Goal: Transaction & Acquisition: Purchase product/service

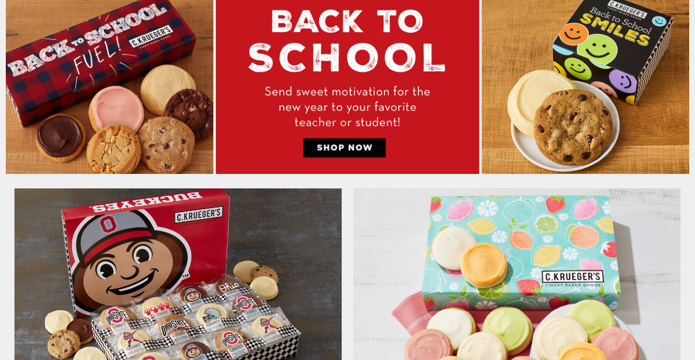
scroll to position [550, 0]
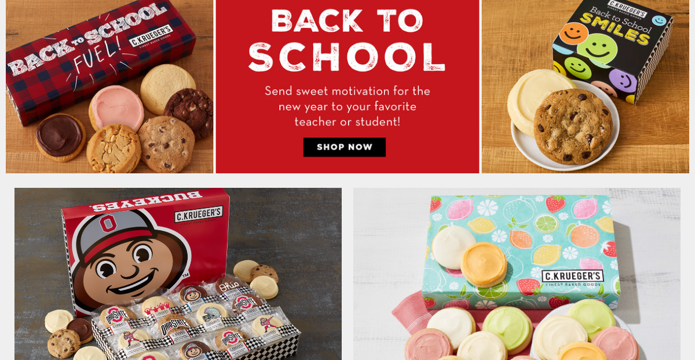
click at [342, 145] on img at bounding box center [348, 82] width 684 height 182
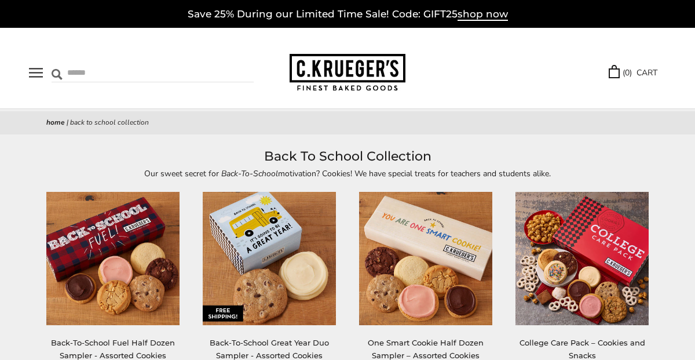
click at [76, 70] on input "Search" at bounding box center [118, 73] width 132 height 18
type input "**********"
click at [222, 64] on input "******" at bounding box center [237, 72] width 31 height 16
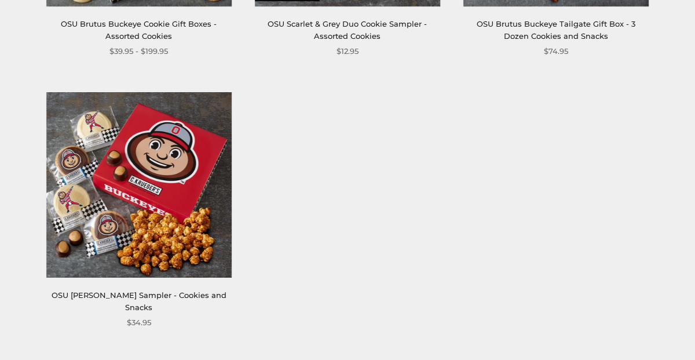
scroll to position [936, 0]
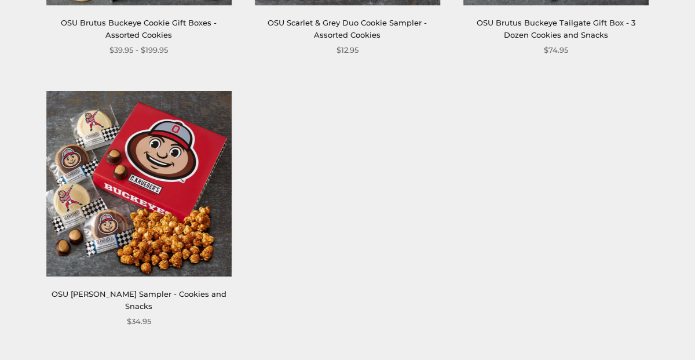
click at [152, 238] on img at bounding box center [138, 183] width 185 height 185
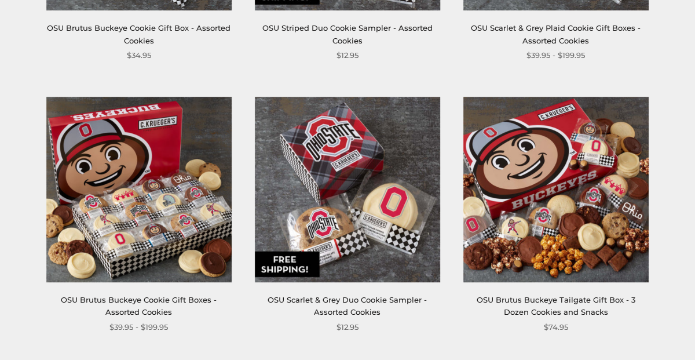
scroll to position [661, 0]
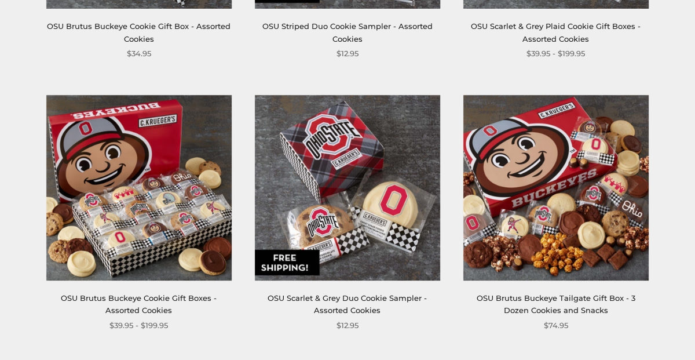
click at [323, 230] on img at bounding box center [347, 187] width 185 height 185
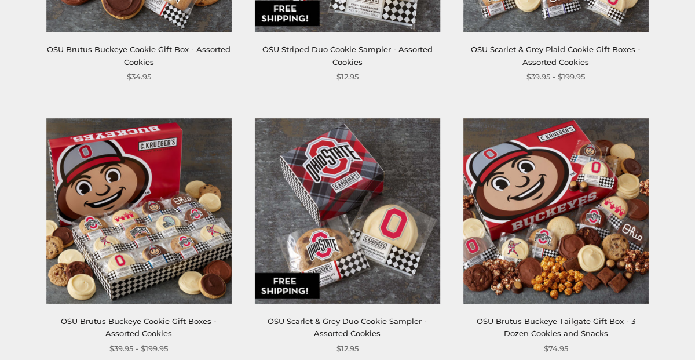
scroll to position [661, 0]
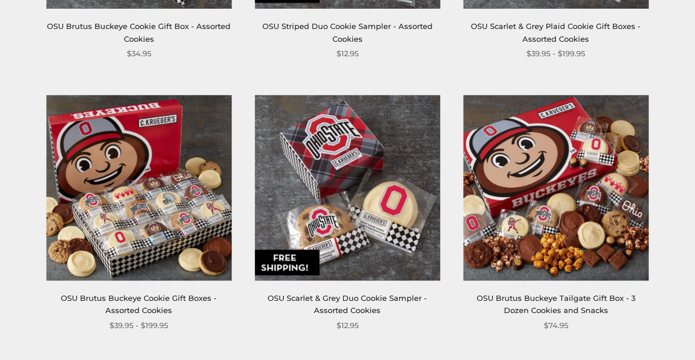
click at [540, 214] on img at bounding box center [555, 187] width 185 height 185
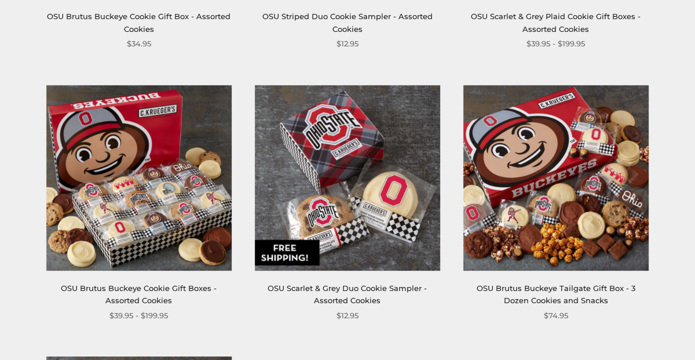
scroll to position [687, 0]
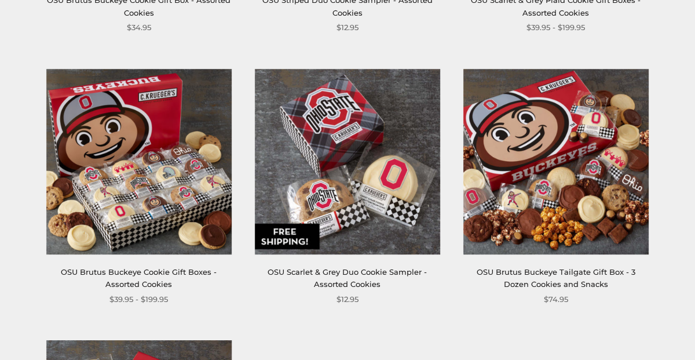
click at [119, 207] on img at bounding box center [138, 161] width 185 height 185
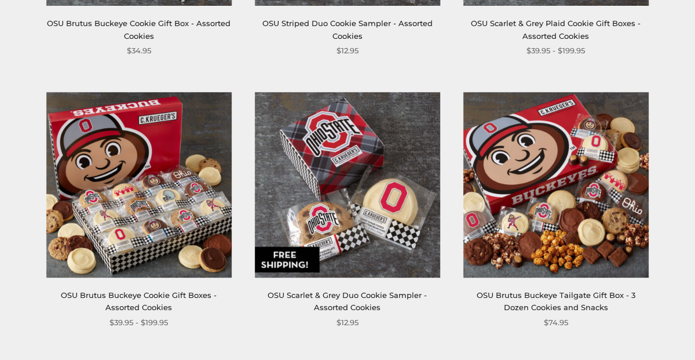
scroll to position [687, 0]
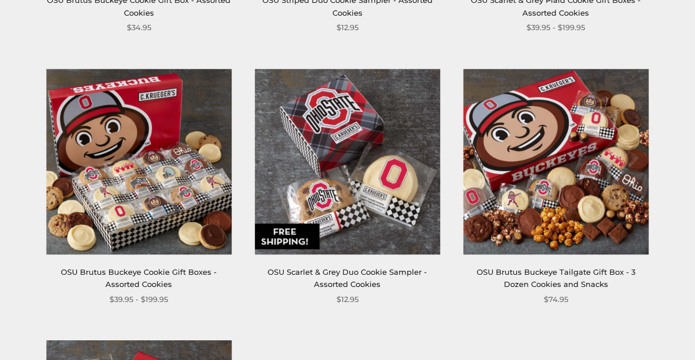
click at [547, 199] on img at bounding box center [555, 161] width 185 height 185
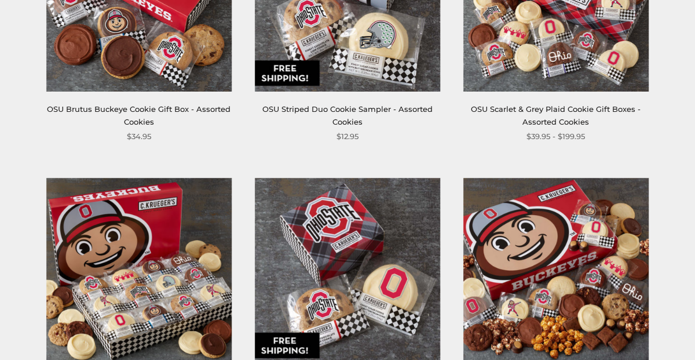
scroll to position [581, 0]
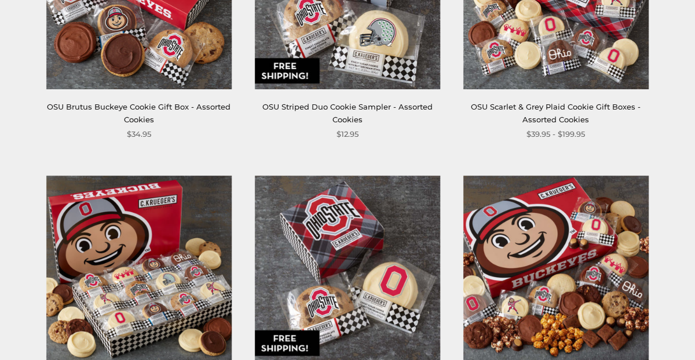
click at [145, 296] on img at bounding box center [138, 268] width 185 height 185
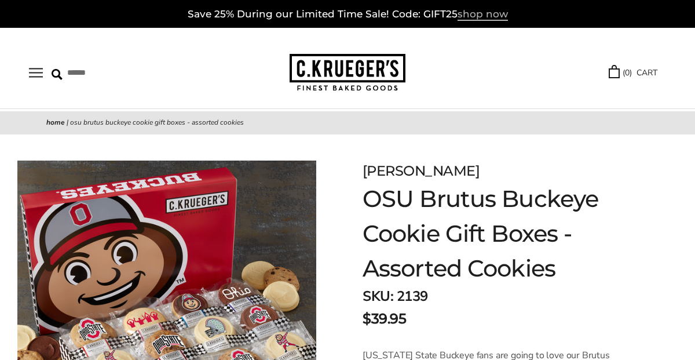
click at [467, 16] on span "shop now" at bounding box center [483, 14] width 50 height 13
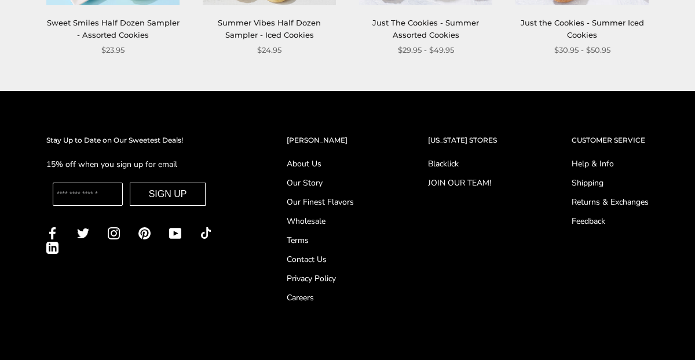
scroll to position [1454, 0]
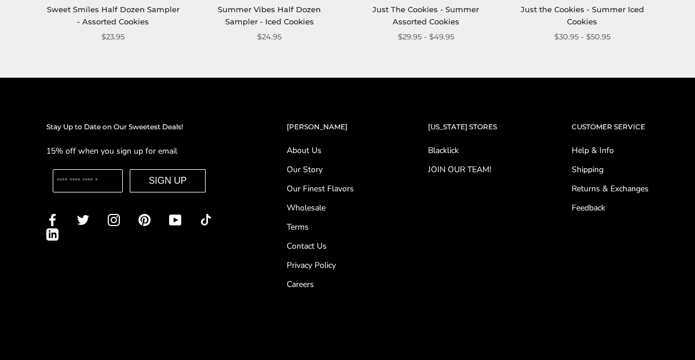
click at [302, 144] on link "About Us" at bounding box center [320, 150] width 67 height 12
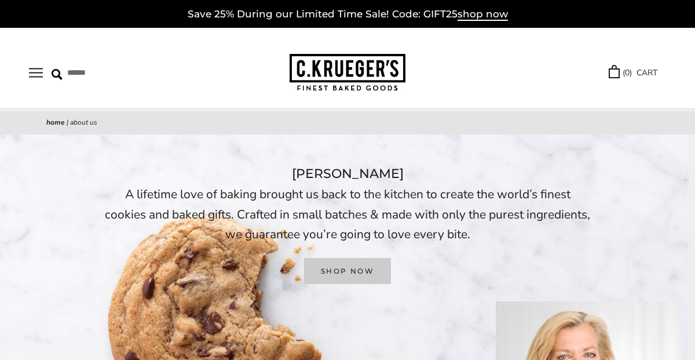
click at [338, 267] on link "SHOP NOW" at bounding box center [347, 271] width 87 height 26
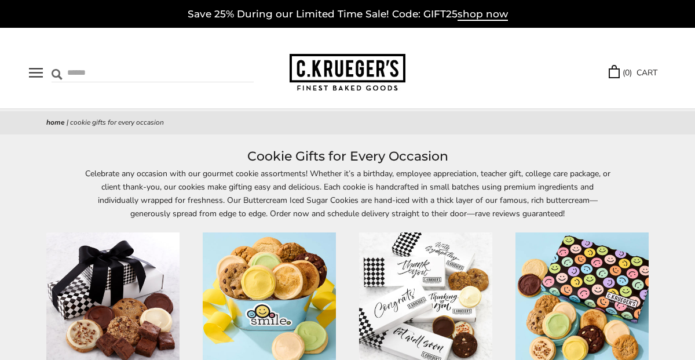
click at [75, 75] on input "Search" at bounding box center [118, 73] width 132 height 18
type input "**********"
click at [222, 64] on input "******" at bounding box center [237, 72] width 31 height 16
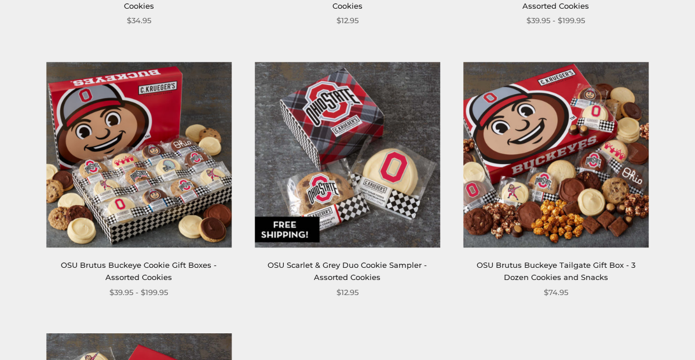
scroll to position [697, 0]
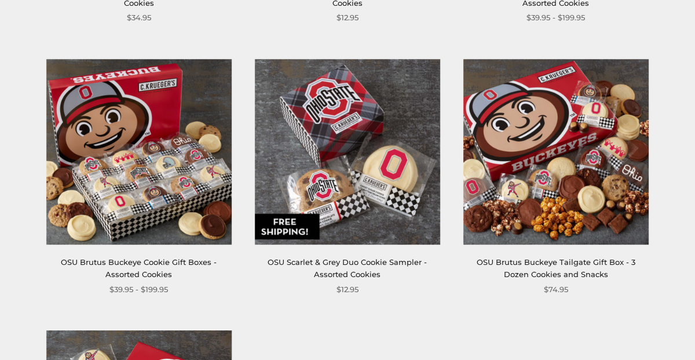
click at [541, 191] on img at bounding box center [555, 151] width 185 height 185
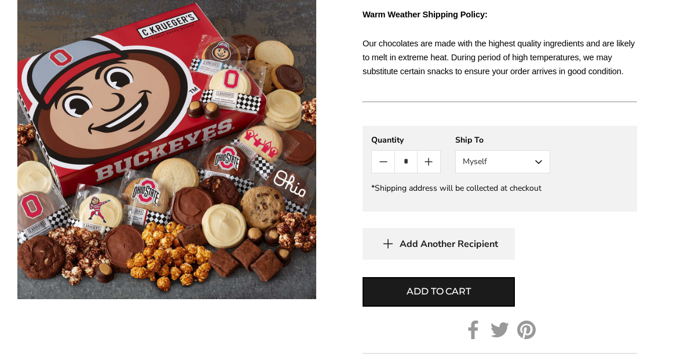
scroll to position [752, 0]
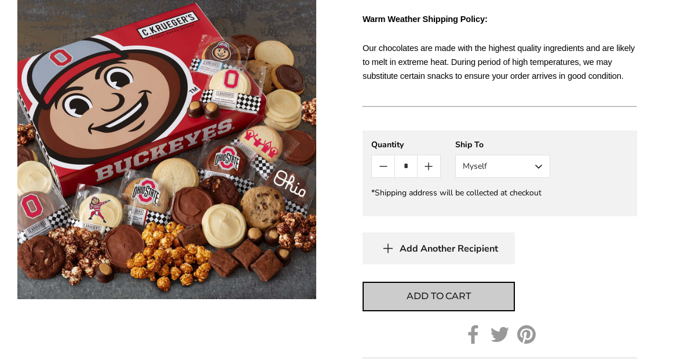
click at [438, 296] on span "Add to cart" at bounding box center [439, 296] width 64 height 14
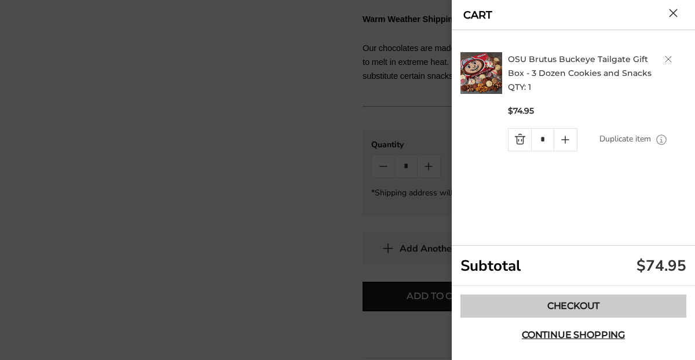
click at [563, 305] on link "Checkout" at bounding box center [574, 305] width 226 height 23
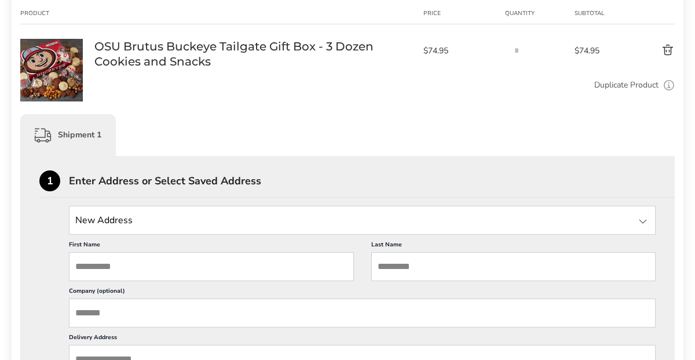
scroll to position [189, 0]
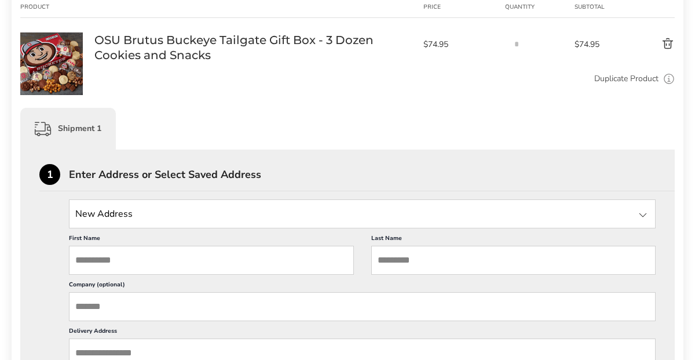
click at [87, 267] on input "First Name" at bounding box center [211, 260] width 285 height 29
type input "***"
click at [418, 264] on input "Last Name" at bounding box center [513, 260] width 285 height 29
type input "**********"
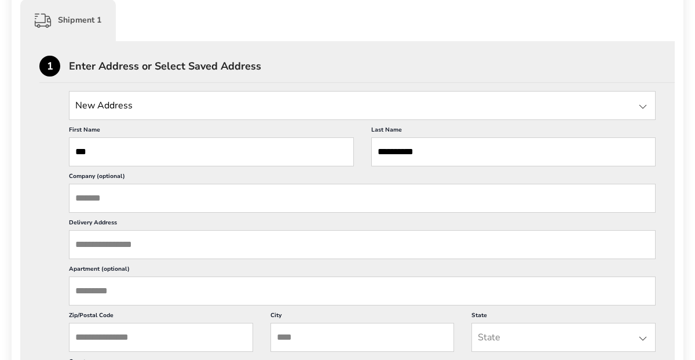
scroll to position [304, 0]
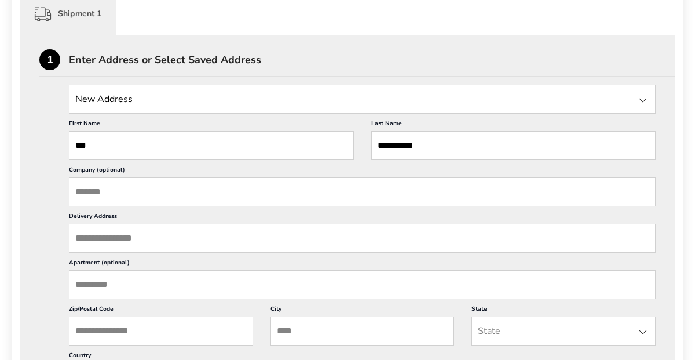
click at [120, 242] on input "Delivery Address" at bounding box center [362, 238] width 587 height 29
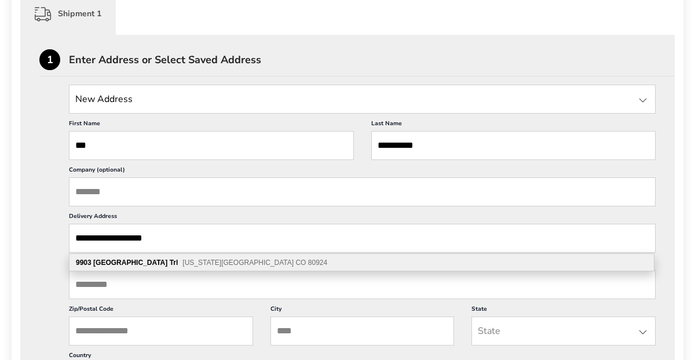
scroll to position [1, 0]
type input "**********"
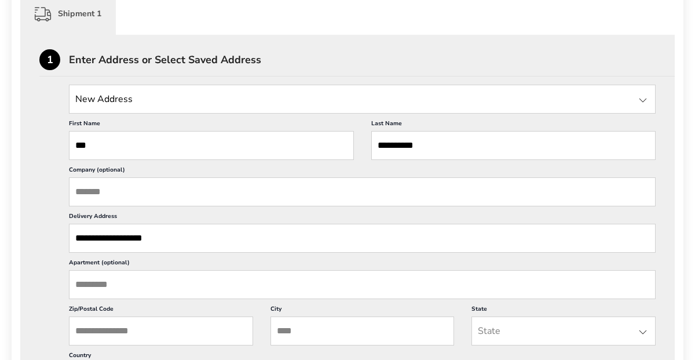
click at [136, 331] on input "Zip/Postal Code" at bounding box center [161, 330] width 184 height 29
type input "*****"
click at [315, 337] on input "City" at bounding box center [363, 330] width 184 height 29
type input "**********"
click at [525, 326] on input "State" at bounding box center [564, 330] width 184 height 29
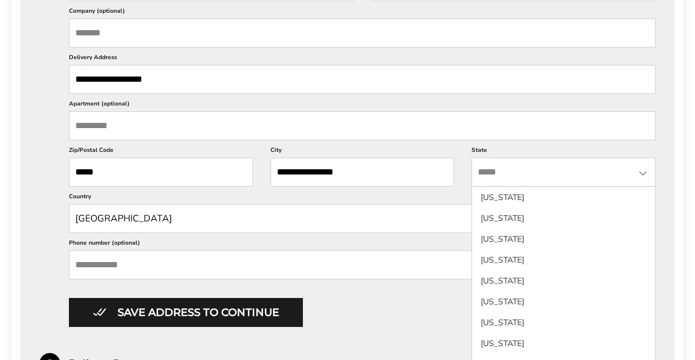
scroll to position [459, 0]
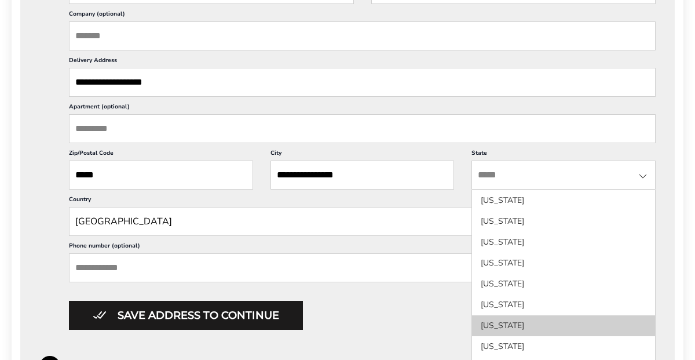
click at [500, 336] on li "[US_STATE]" at bounding box center [563, 346] width 183 height 21
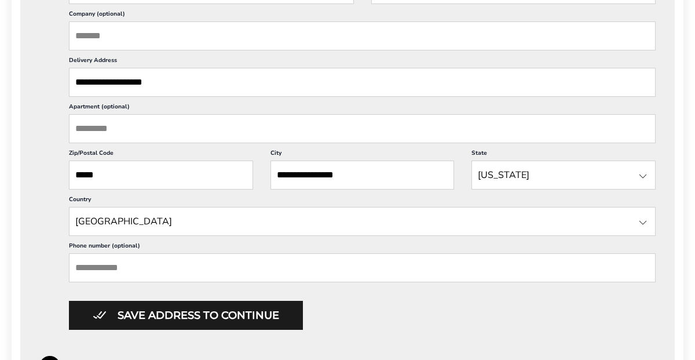
click at [154, 272] on input "Phone number (optional)" at bounding box center [362, 267] width 587 height 29
type input "**********"
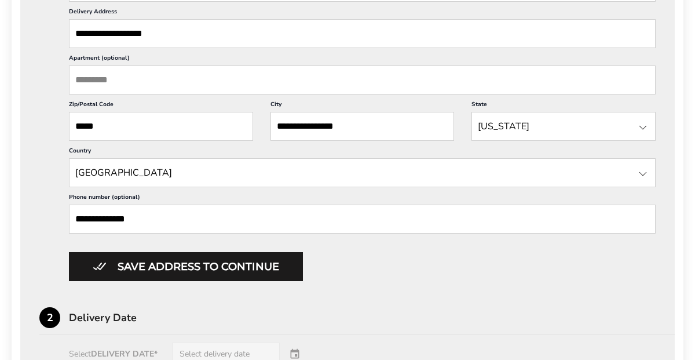
scroll to position [510, 0]
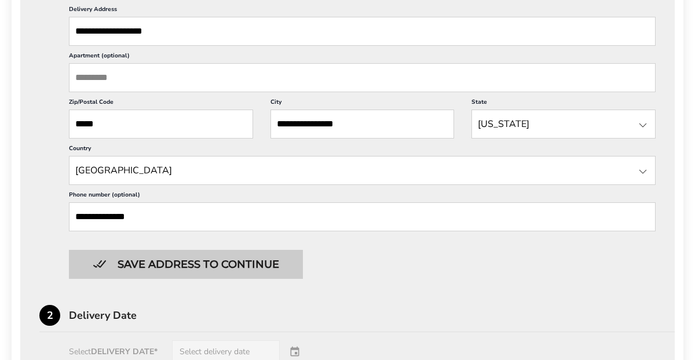
click at [163, 269] on button "Save address to continue" at bounding box center [186, 264] width 234 height 29
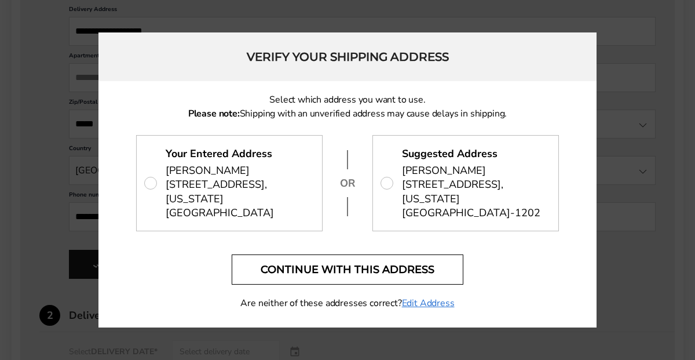
click at [345, 268] on button "Continue with this address" at bounding box center [348, 269] width 232 height 30
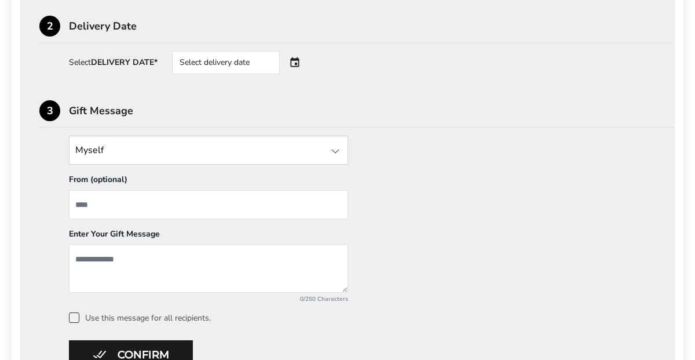
scroll to position [451, 0]
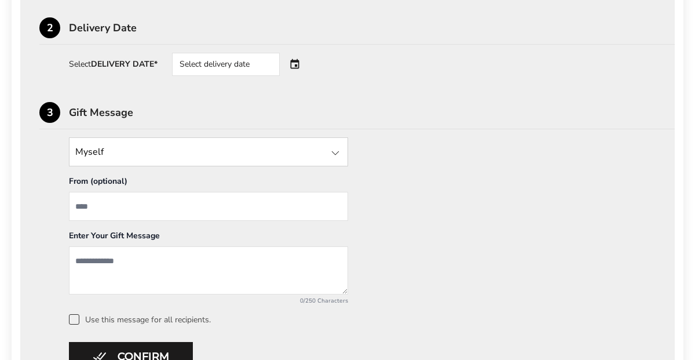
click at [264, 61] on div "Select delivery date" at bounding box center [226, 64] width 108 height 23
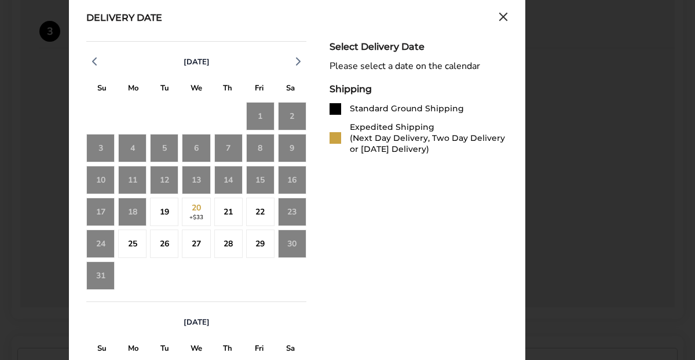
scroll to position [532, 0]
click at [200, 239] on div "27" at bounding box center [196, 243] width 28 height 28
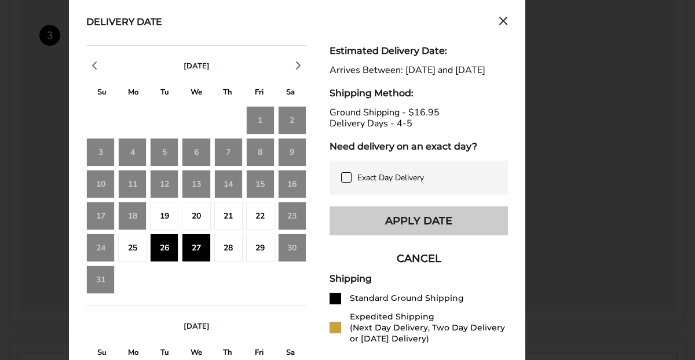
scroll to position [527, 0]
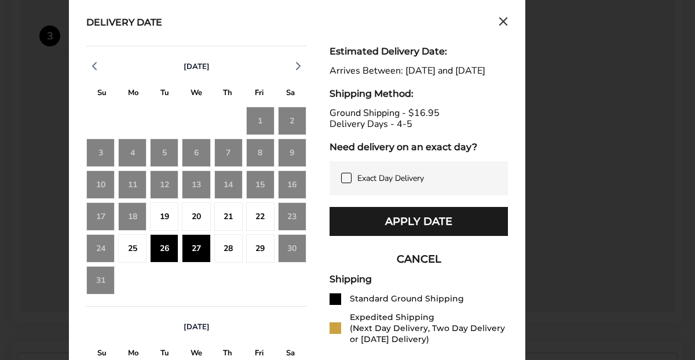
click at [145, 251] on div "25" at bounding box center [132, 248] width 28 height 28
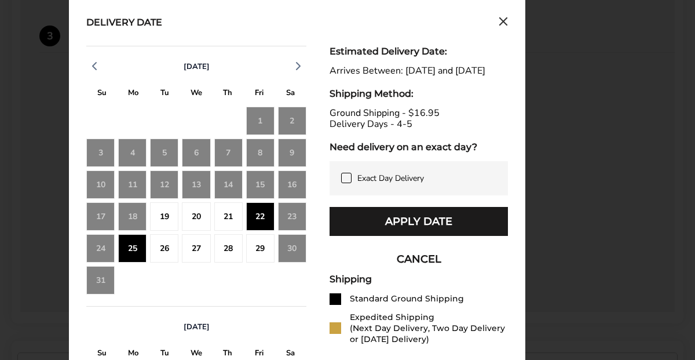
click at [159, 247] on div "26" at bounding box center [164, 248] width 28 height 28
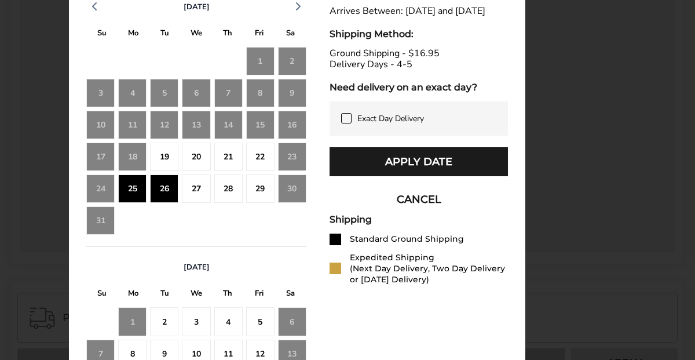
scroll to position [581, 0]
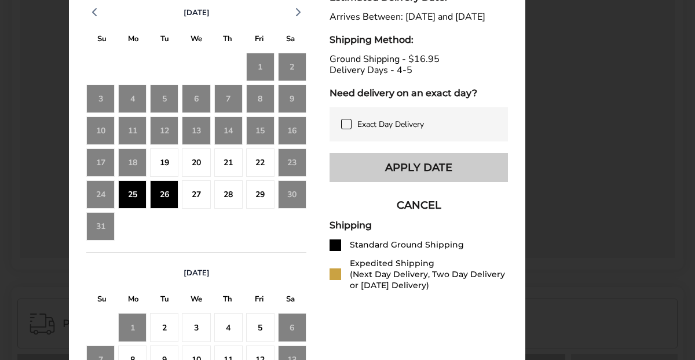
click at [424, 180] on button "Apply Date" at bounding box center [419, 167] width 178 height 29
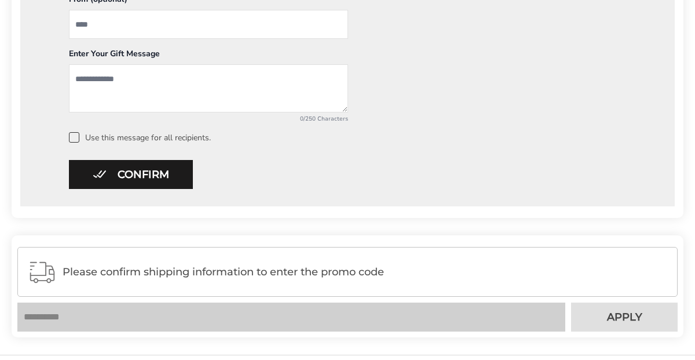
scroll to position [645, 0]
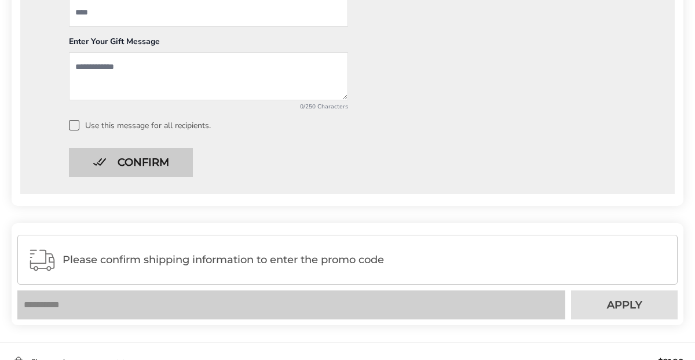
click at [146, 158] on button "Confirm" at bounding box center [131, 162] width 124 height 29
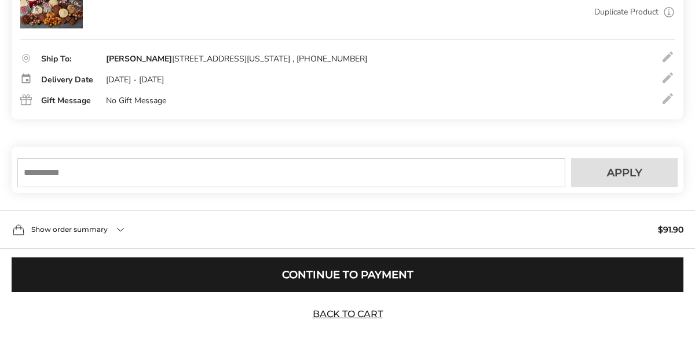
scroll to position [262, 0]
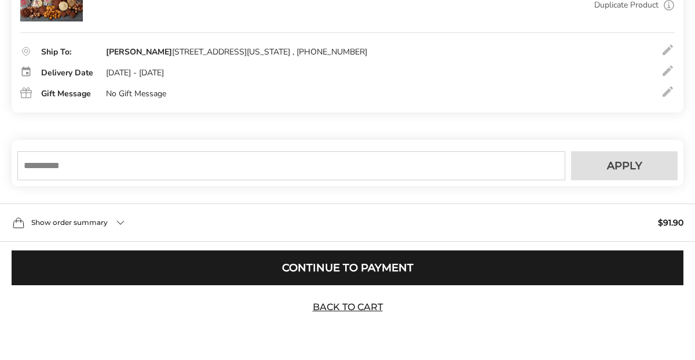
click at [71, 167] on input "text" at bounding box center [291, 165] width 548 height 29
type input "*******"
click at [612, 166] on span "Apply" at bounding box center [624, 165] width 35 height 10
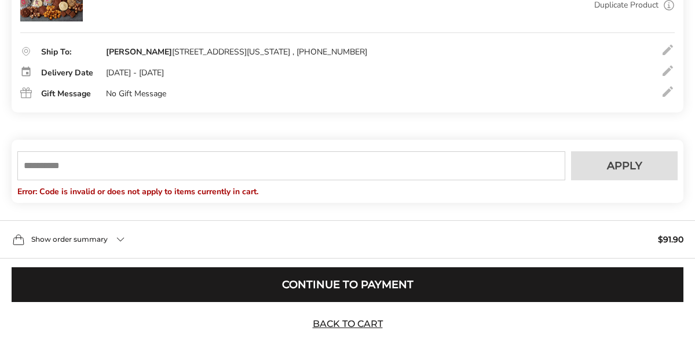
click at [101, 165] on input "text" at bounding box center [291, 165] width 548 height 29
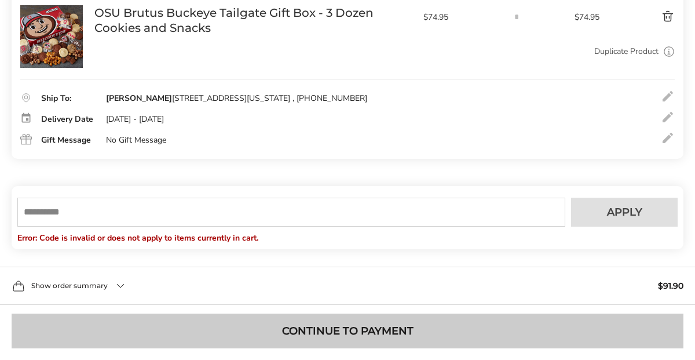
scroll to position [279, 0]
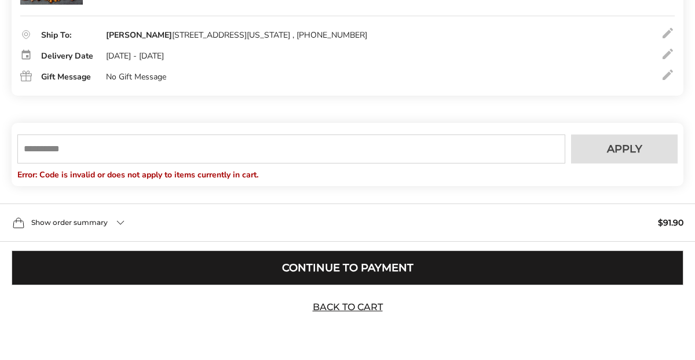
click at [344, 265] on button "Continue to Payment" at bounding box center [348, 267] width 672 height 35
